Goal: Transaction & Acquisition: Purchase product/service

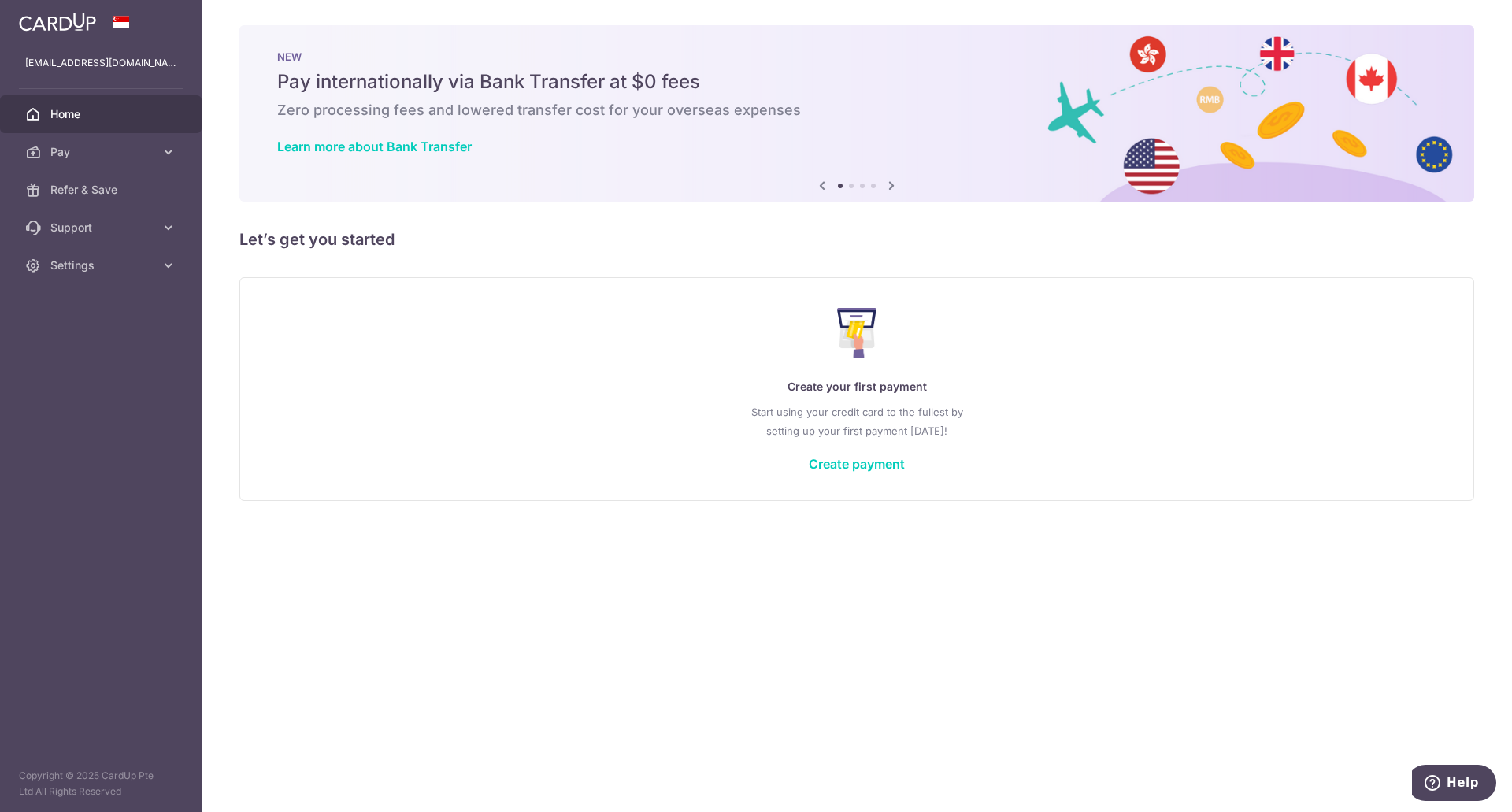
click at [94, 156] on span "Pay" at bounding box center [102, 151] width 104 height 16
click at [113, 197] on span "Payments" at bounding box center [102, 189] width 104 height 16
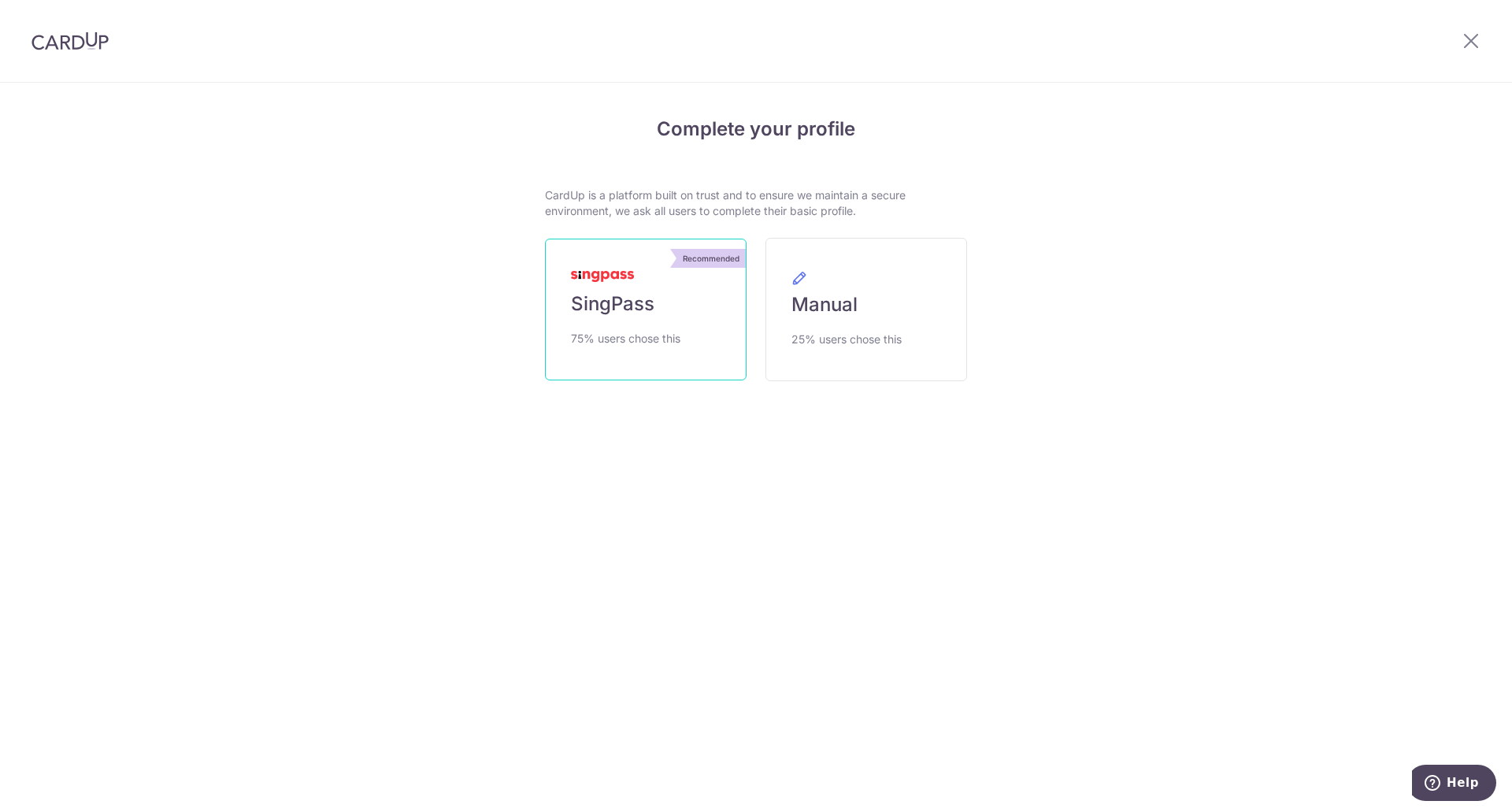
click at [614, 308] on span "SingPass" at bounding box center [613, 304] width 84 height 25
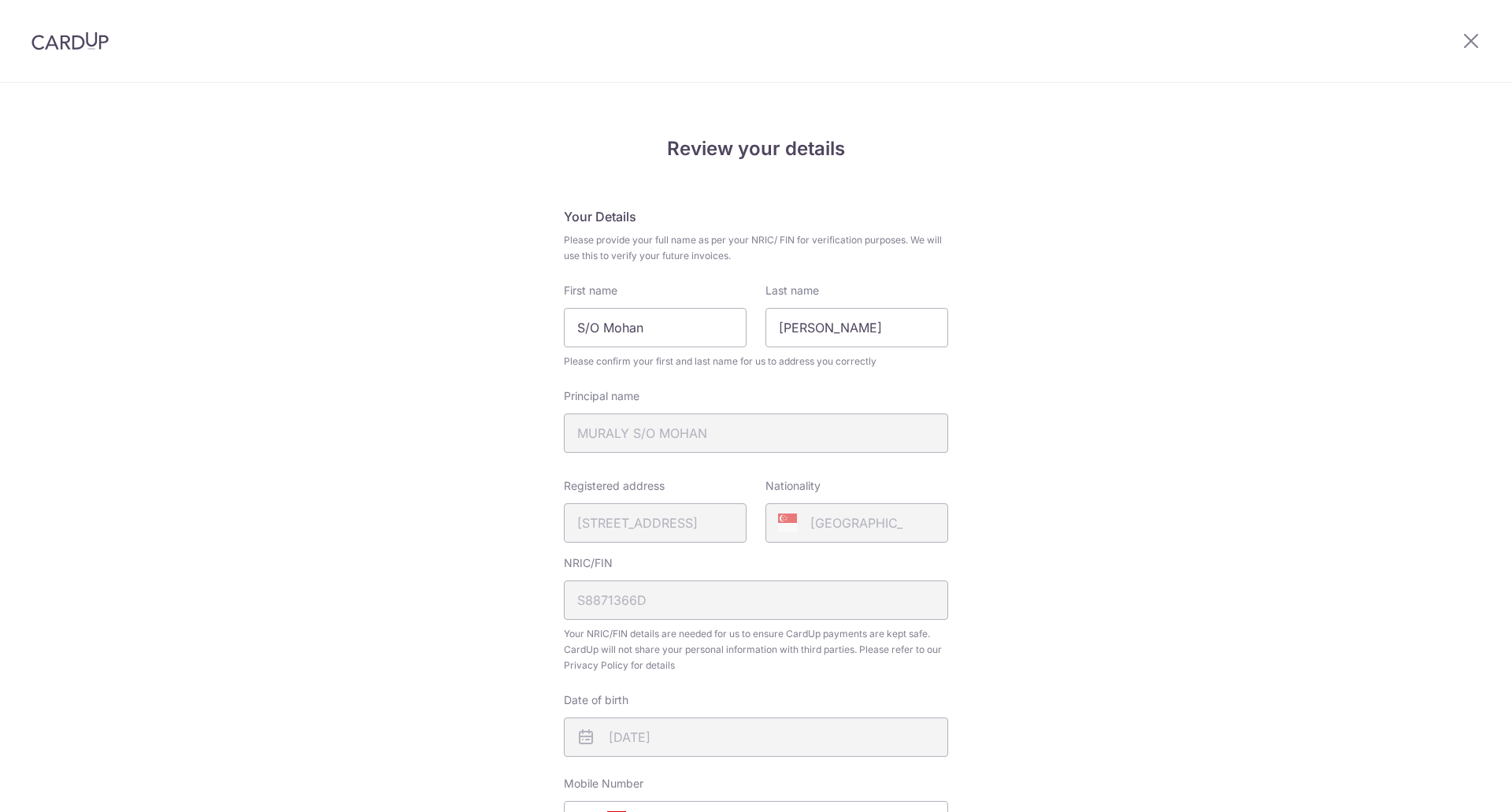
scroll to position [354, 0]
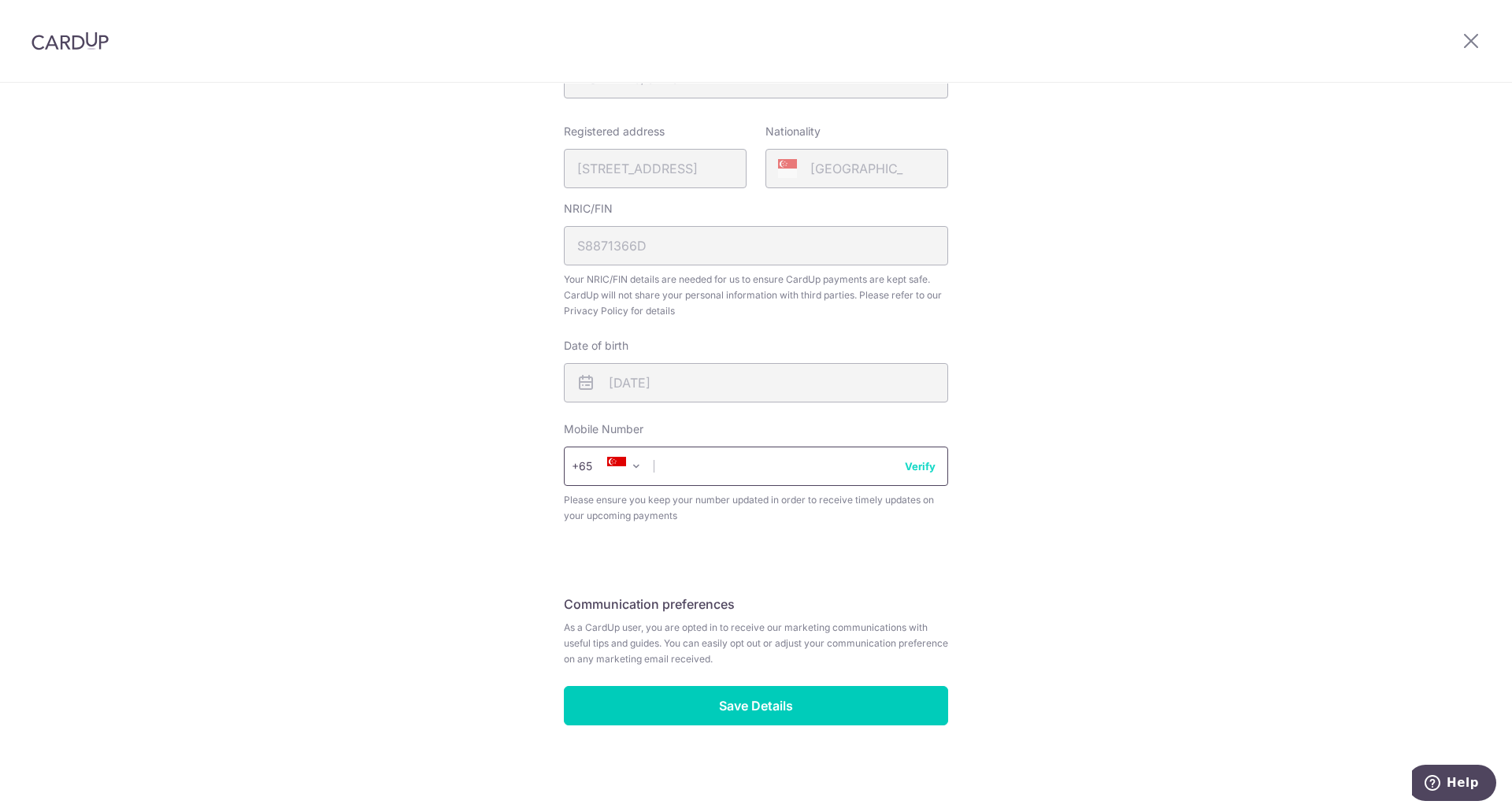
click at [732, 476] on input "text" at bounding box center [756, 465] width 384 height 39
type input "90084570"
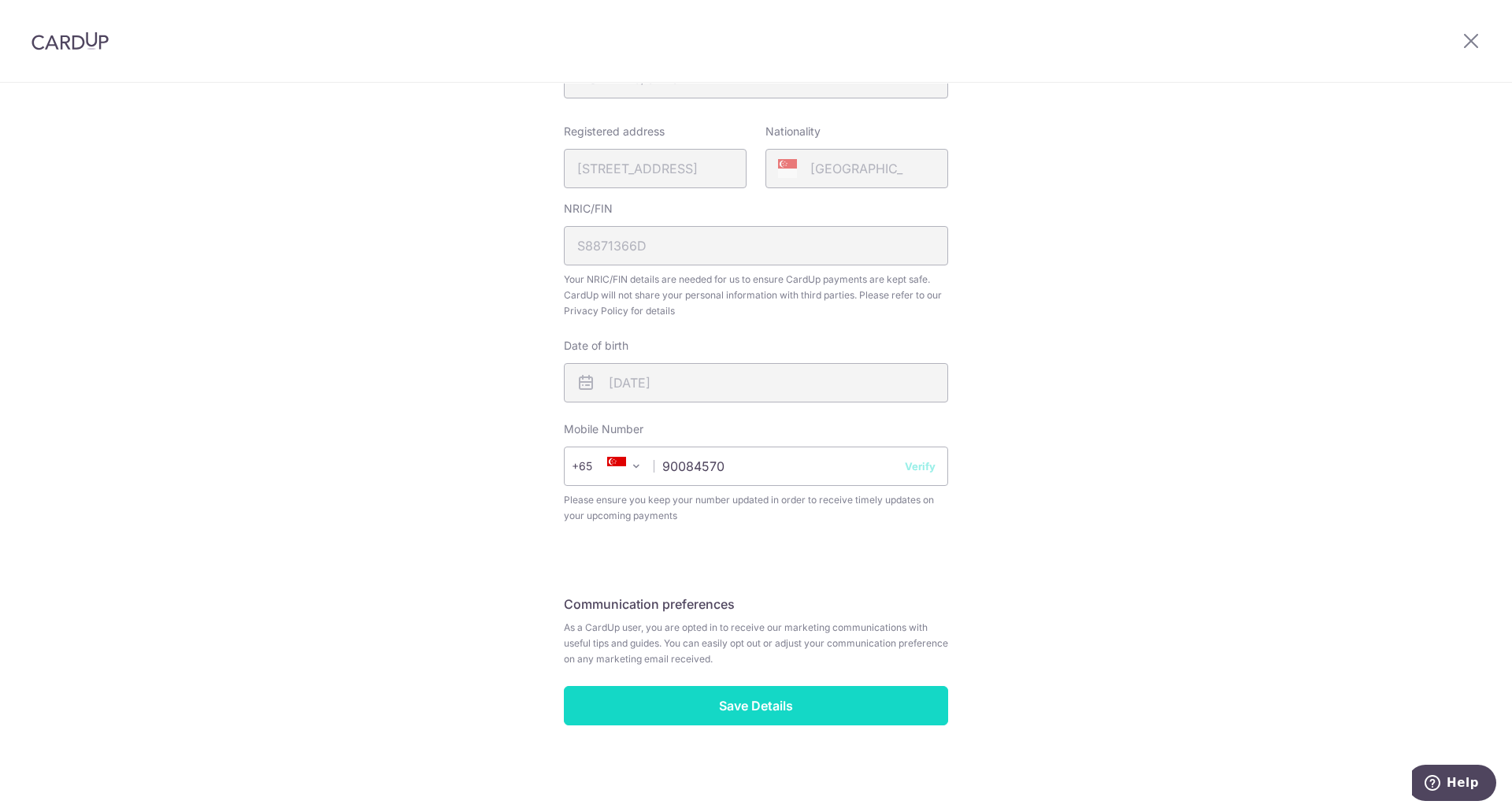
click at [754, 715] on input "Save Details" at bounding box center [756, 705] width 384 height 39
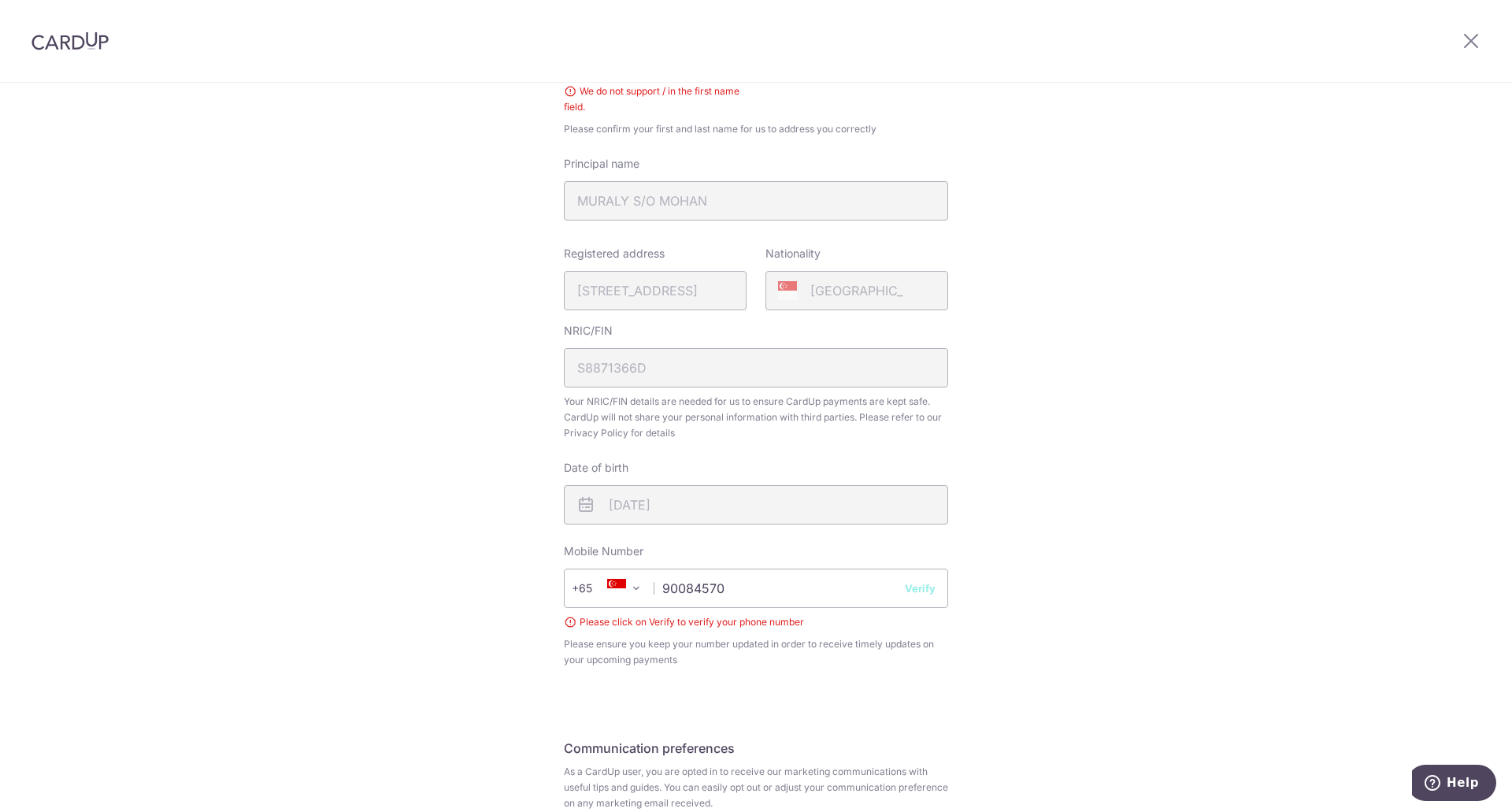
click at [916, 587] on button "Verify" at bounding box center [920, 588] width 30 height 16
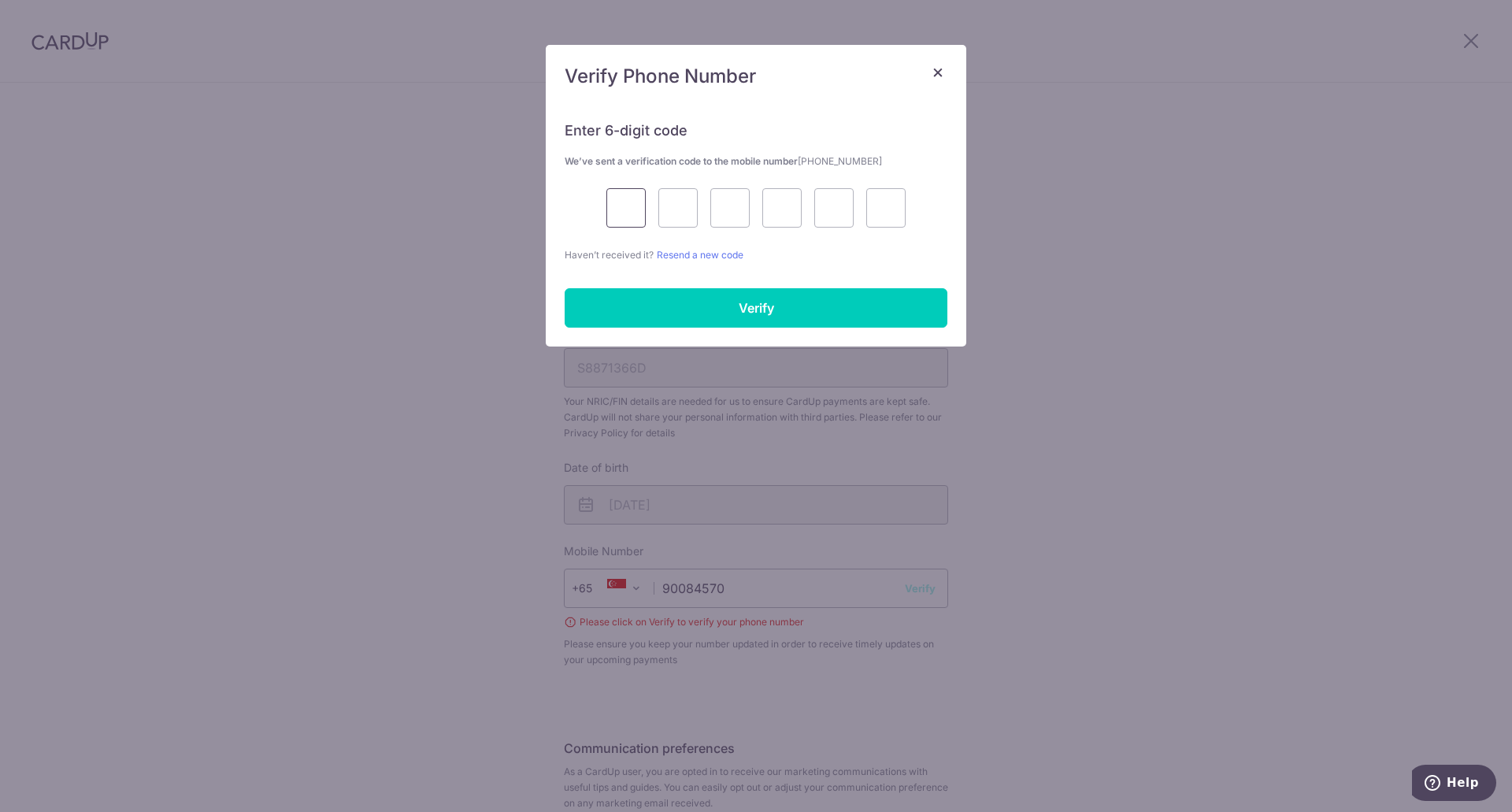
click at [619, 215] on input "text" at bounding box center [625, 208] width 39 height 39
type input "7"
type input "6"
type input "9"
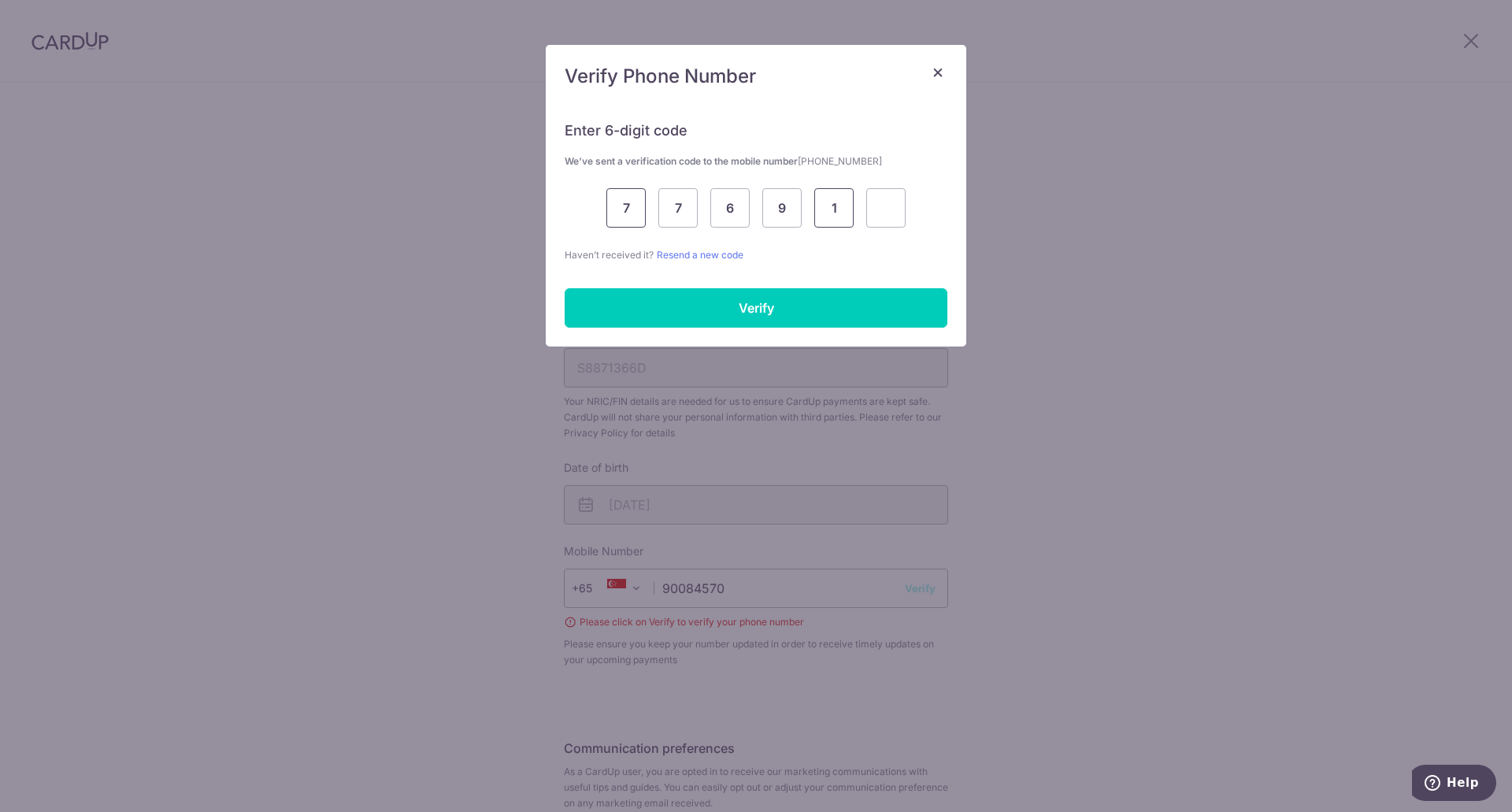
type input "1"
click at [715, 318] on input "Verify" at bounding box center [756, 307] width 383 height 39
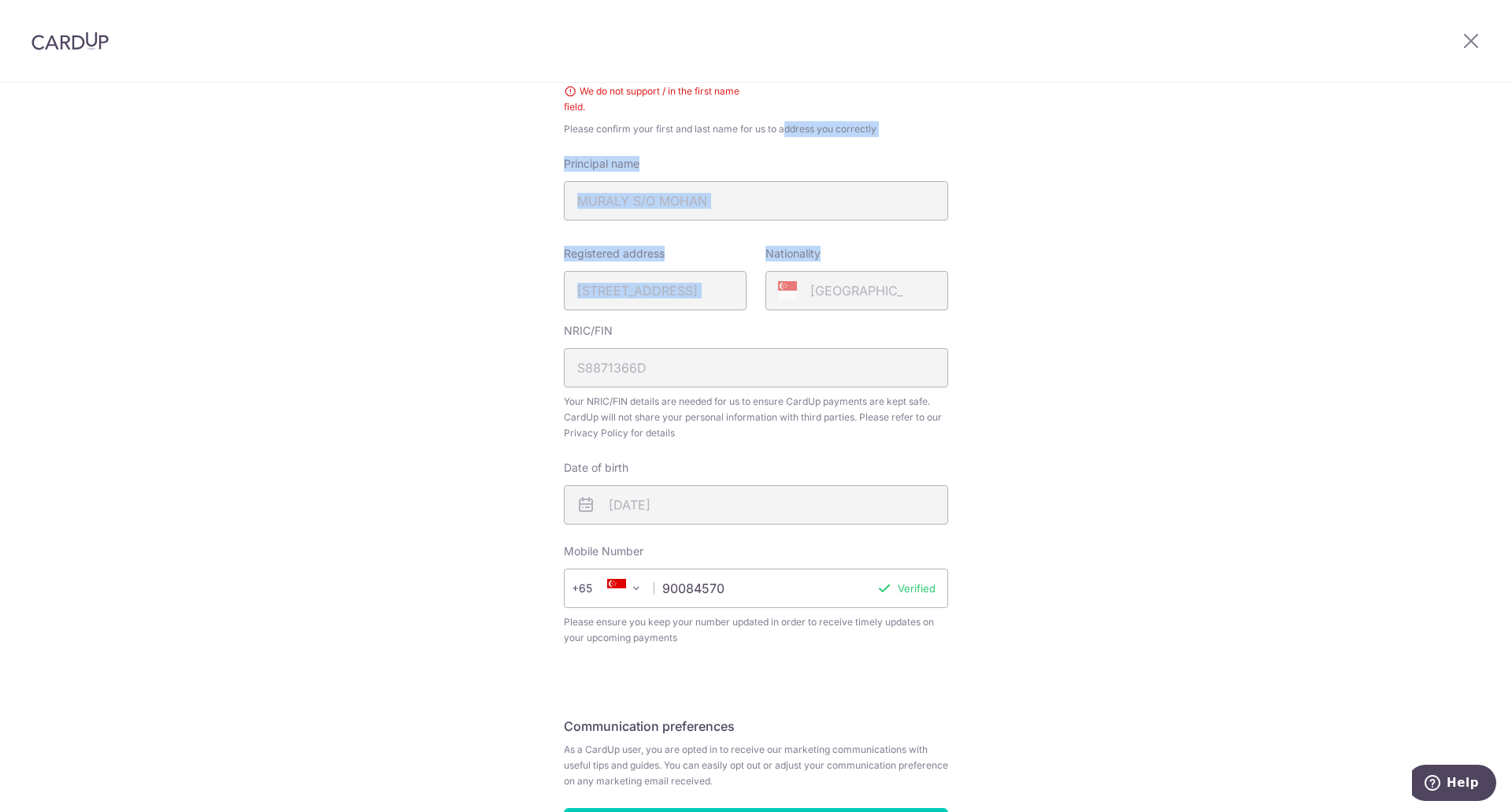
drag, startPoint x: 745, startPoint y: 142, endPoint x: 1129, endPoint y: 240, distance: 396.3
click at [1129, 240] on div "Review your details Your Details Please provide your full name as per your NRIC…" at bounding box center [756, 374] width 1512 height 1121
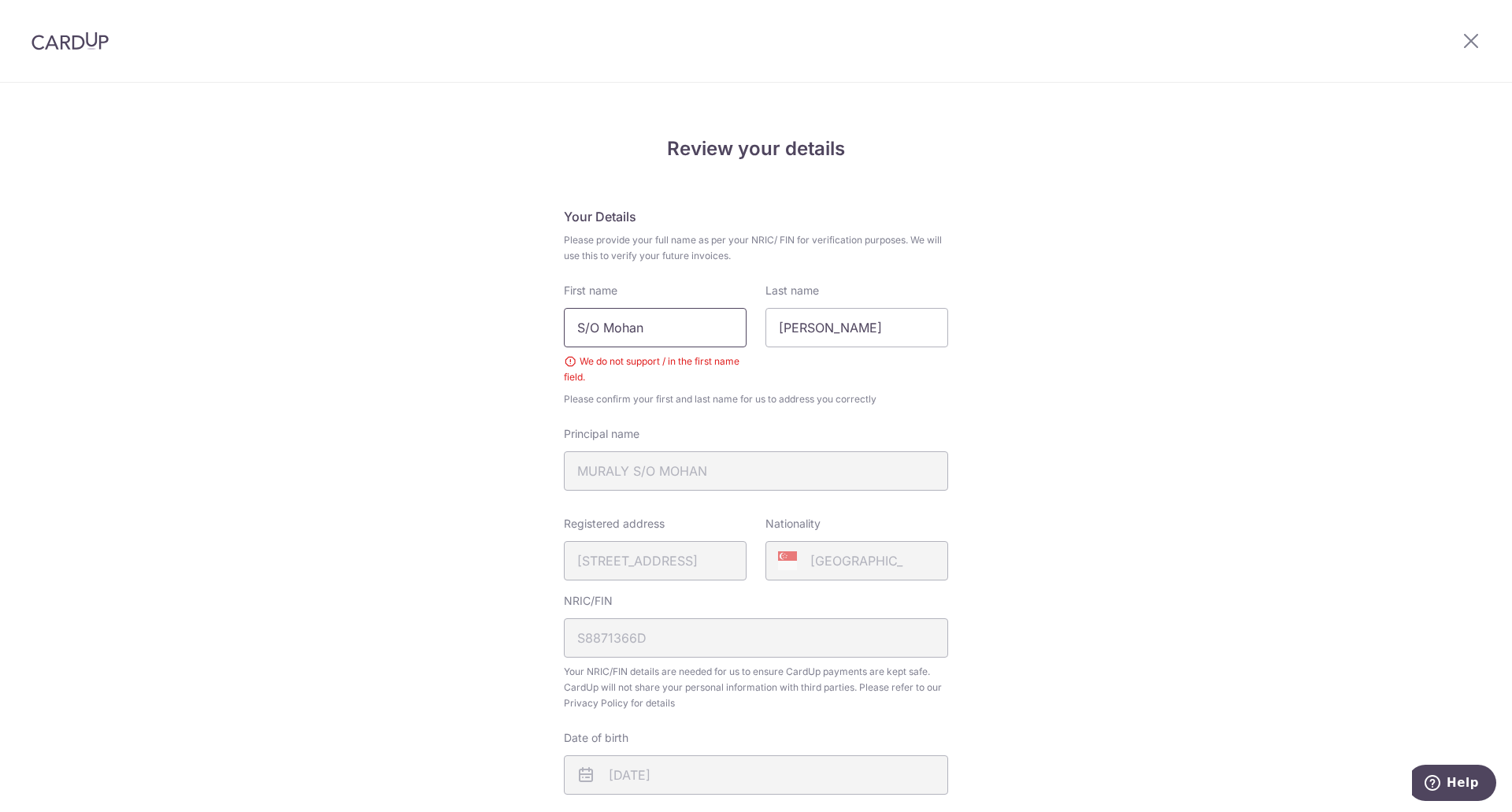
click at [586, 330] on input "S/O Mohan" at bounding box center [656, 327] width 183 height 39
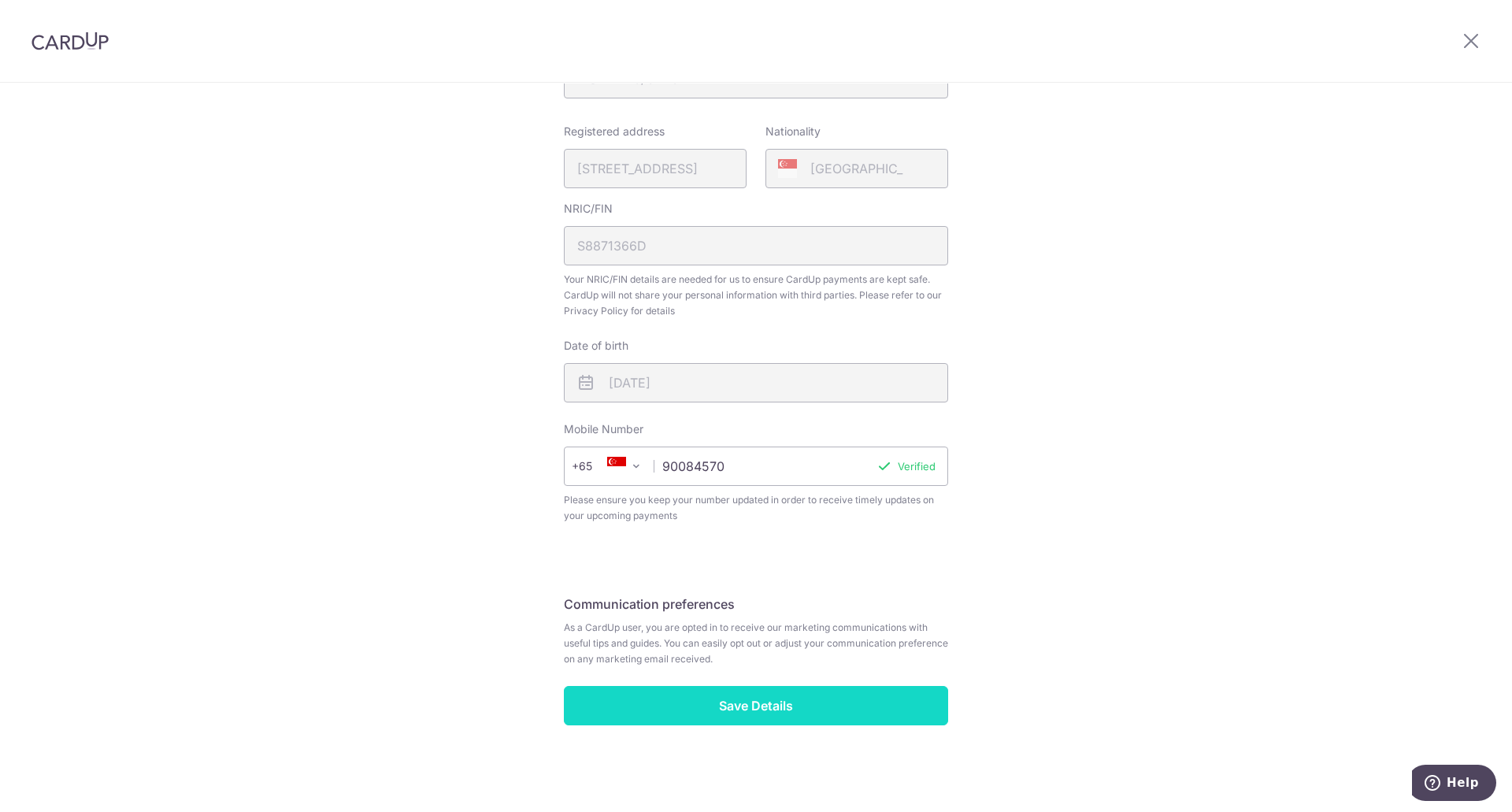
type input "SO Mohan"
click at [809, 709] on input "Save Details" at bounding box center [756, 705] width 384 height 39
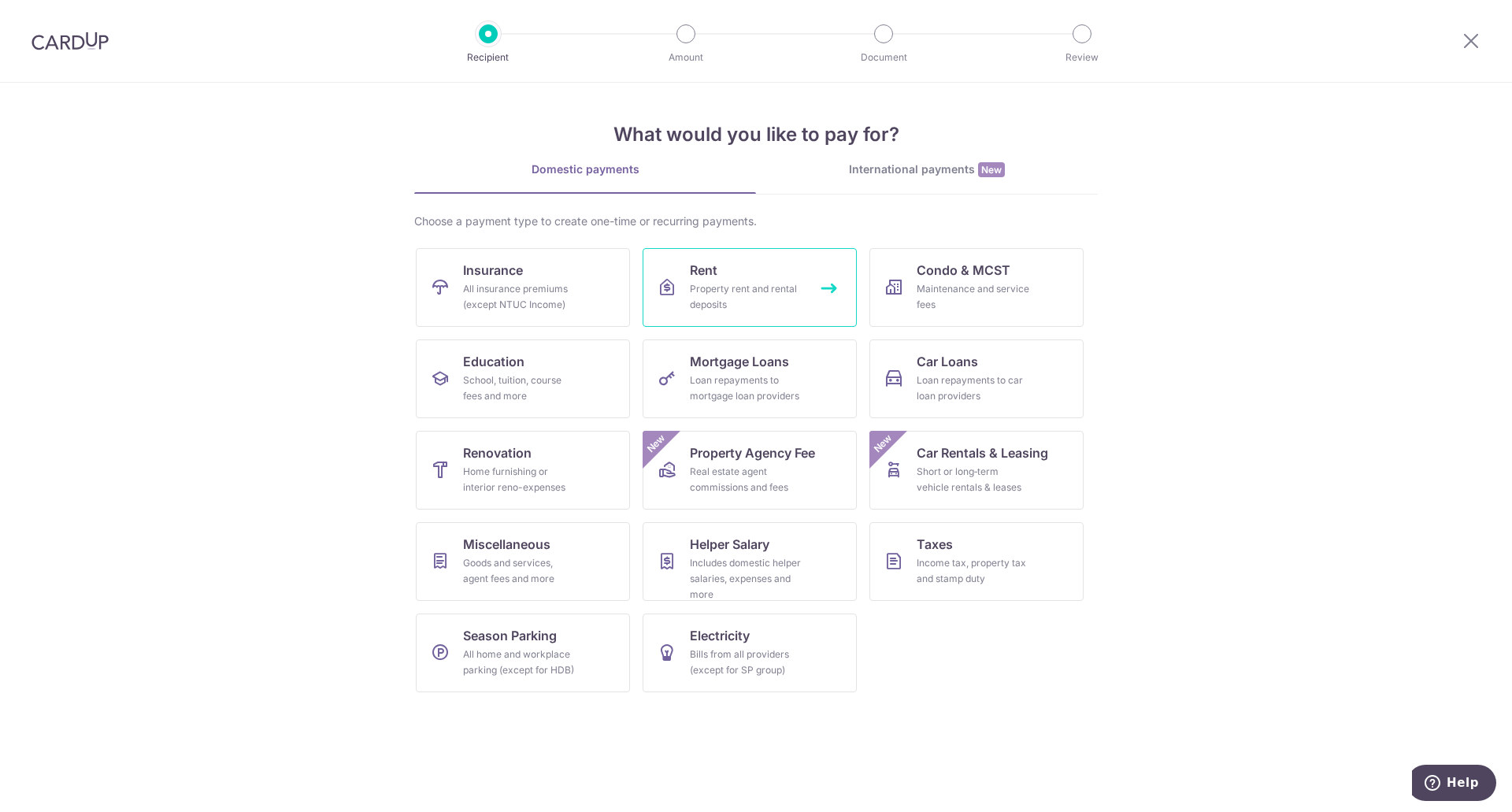
click at [793, 289] on div "Property rent and rental deposits" at bounding box center [746, 296] width 113 height 31
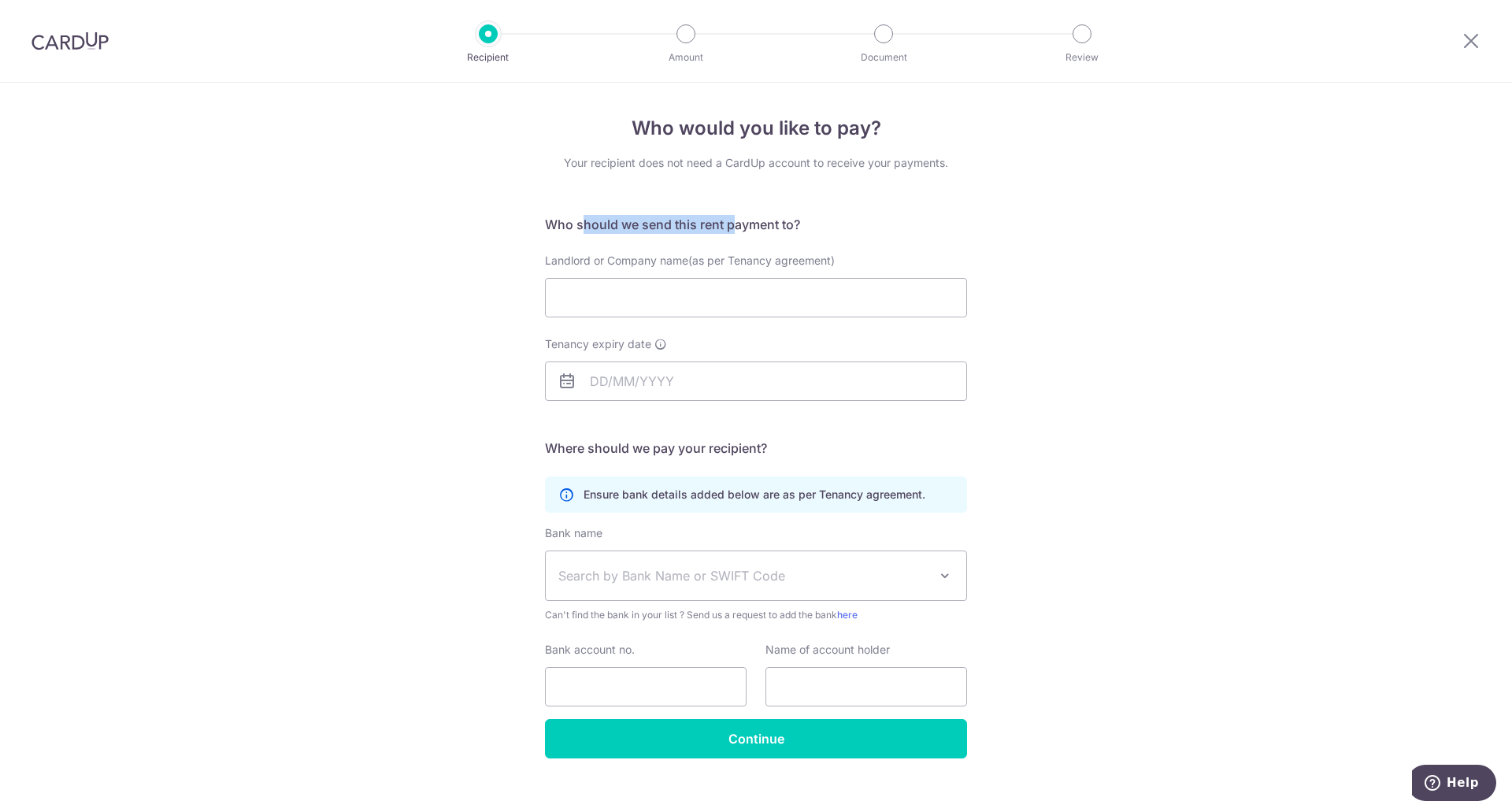
drag, startPoint x: 577, startPoint y: 230, endPoint x: 729, endPoint y: 228, distance: 152.0
click at [729, 228] on h5 "Who should we send this rent payment to?" at bounding box center [756, 225] width 422 height 19
click at [756, 295] on input "Landlord or Company name(as per Tenancy agreement)" at bounding box center [756, 297] width 422 height 39
click at [1103, 318] on div "Who would you like to pay? Your recipient does not need a CardUp account to rec…" at bounding box center [756, 458] width 1512 height 750
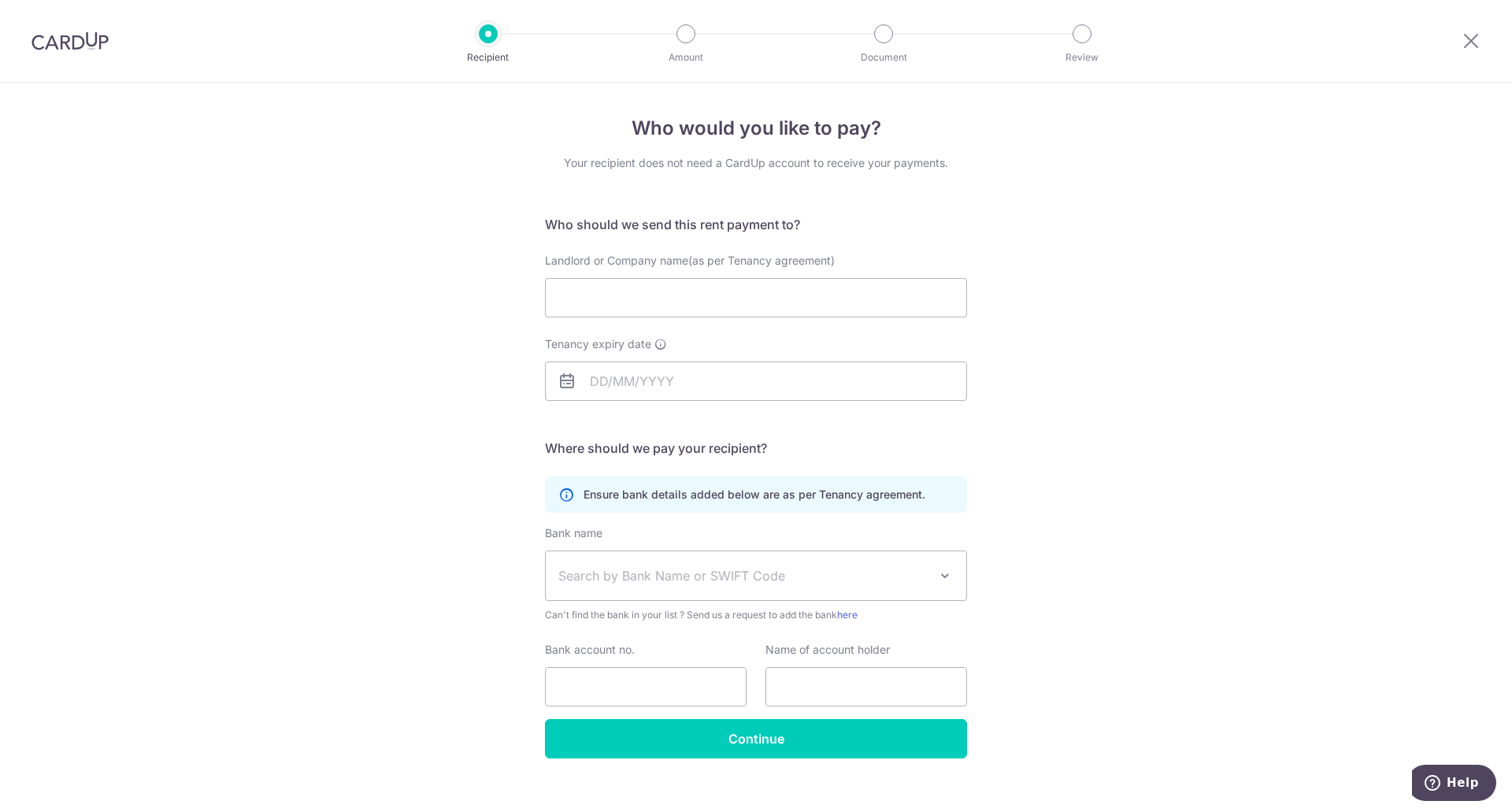
click at [898, 571] on span "Search by Bank Name or SWIFT Code" at bounding box center [743, 576] width 370 height 19
drag, startPoint x: 871, startPoint y: 493, endPoint x: 756, endPoint y: 495, distance: 115.0
click at [756, 495] on p "Ensure bank details added below are as per Tenancy agreement." at bounding box center [754, 494] width 342 height 16
click at [666, 305] on input "Landlord or Company name(as per Tenancy agreement)" at bounding box center [756, 297] width 422 height 39
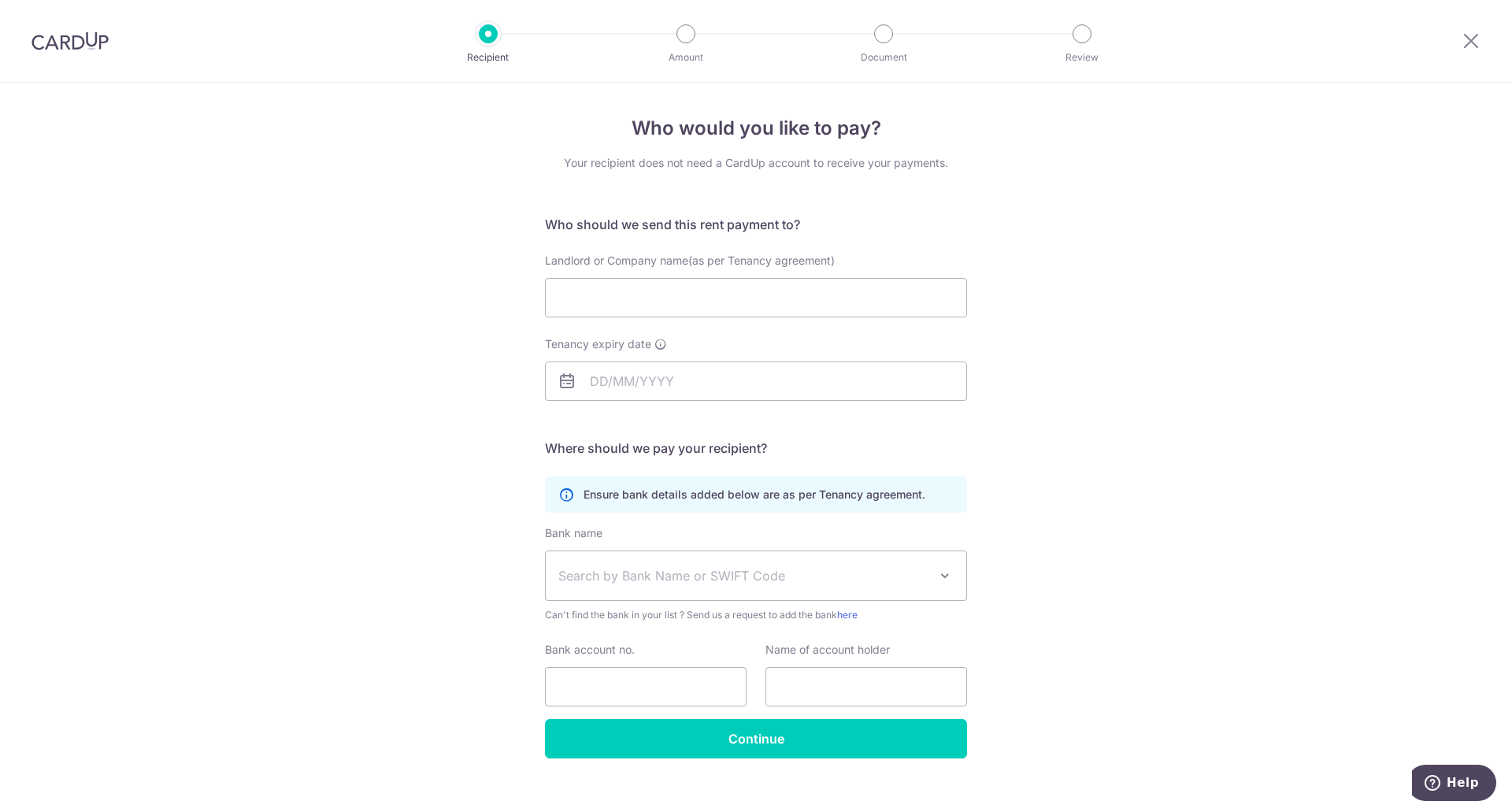
click at [1124, 395] on div "Who would you like to pay? Your recipient does not need a CardUp account to rec…" at bounding box center [756, 458] width 1512 height 750
click at [874, 305] on input "Landlord or Company name(as per Tenancy agreement)" at bounding box center [756, 297] width 422 height 39
click at [1090, 297] on div "Who would you like to pay? Your recipient does not need a CardUp account to rec…" at bounding box center [756, 458] width 1512 height 750
click at [1083, 441] on div "Who would you like to pay? Your recipient does not need a CardUp account to rec…" at bounding box center [756, 458] width 1512 height 750
click at [1086, 560] on div "Who would you like to pay? Your recipient does not need a CardUp account to rec…" at bounding box center [756, 458] width 1512 height 750
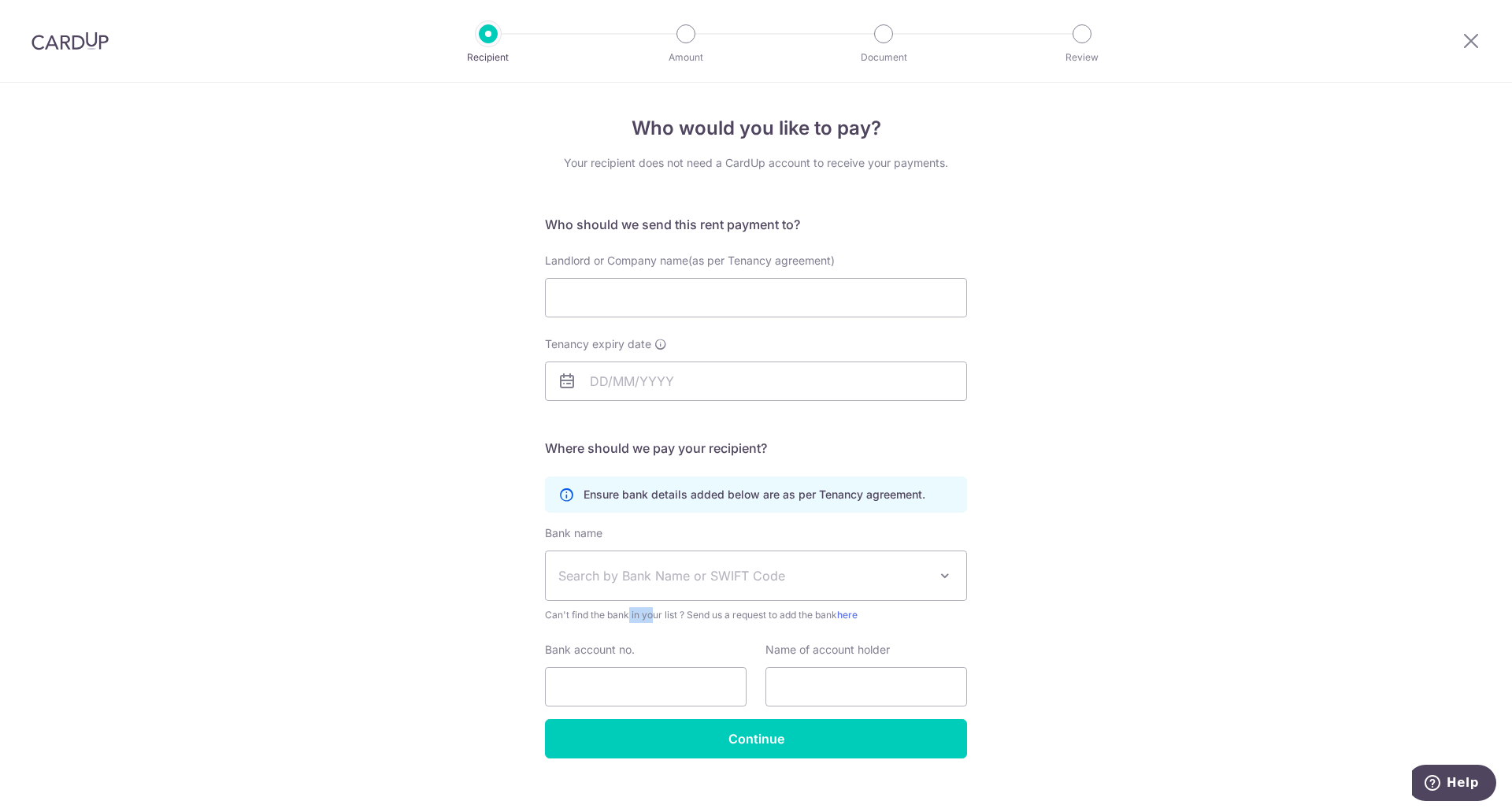
click at [1086, 560] on div "Who would you like to pay? Your recipient does not need a CardUp account to rec…" at bounding box center [756, 458] width 1512 height 750
click at [1102, 222] on div "Who would you like to pay? Your recipient does not need a CardUp account to rec…" at bounding box center [756, 458] width 1512 height 750
drag, startPoint x: 715, startPoint y: 127, endPoint x: 871, endPoint y: 129, distance: 156.0
click at [871, 129] on h4 "Who would you like to pay?" at bounding box center [756, 129] width 422 height 29
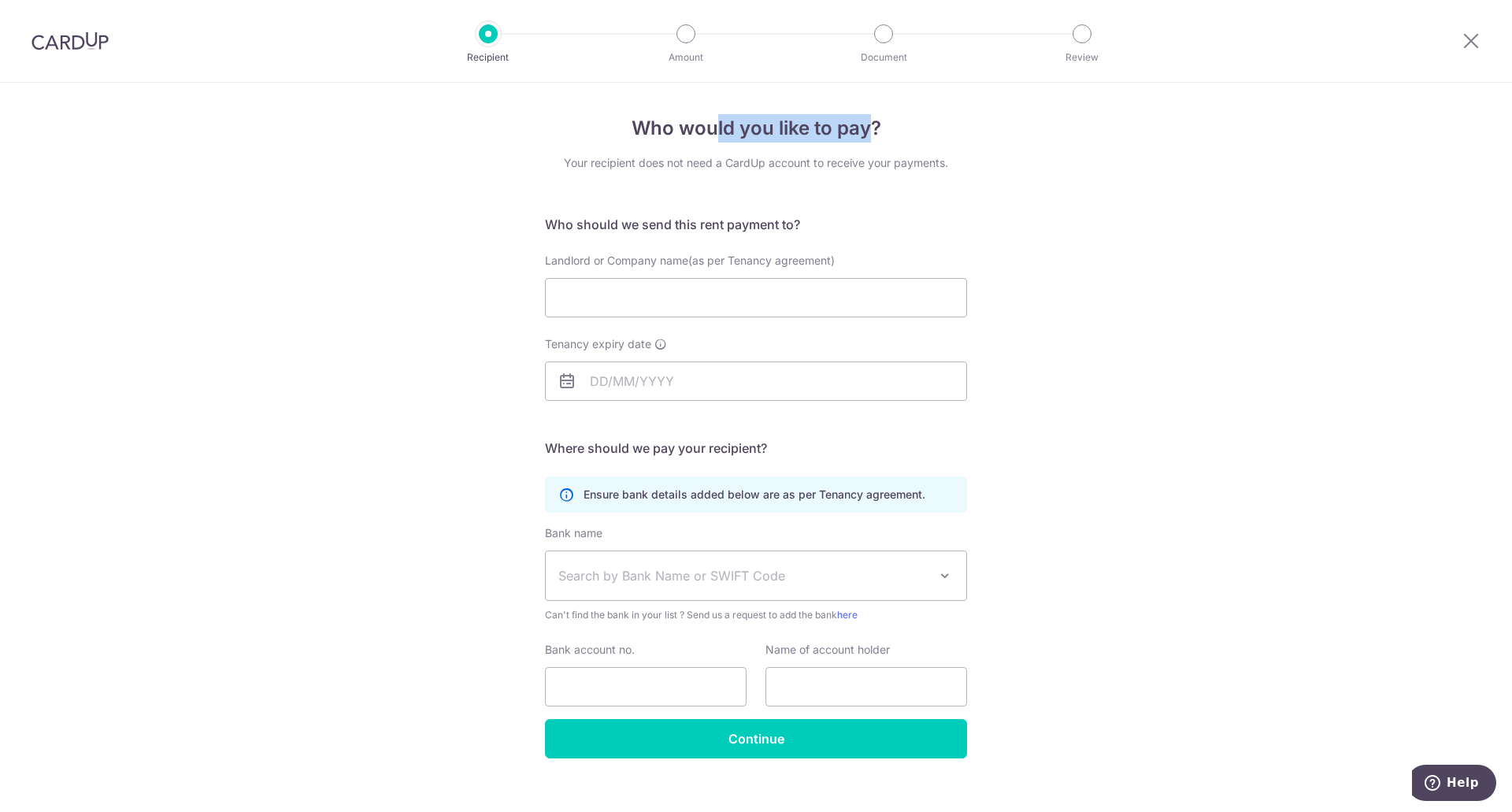
click at [871, 129] on h4 "Who would you like to pay?" at bounding box center [756, 129] width 422 height 29
drag, startPoint x: 714, startPoint y: 138, endPoint x: 891, endPoint y: 133, distance: 177.1
click at [891, 133] on h4 "Who would you like to pay?" at bounding box center [756, 129] width 422 height 29
